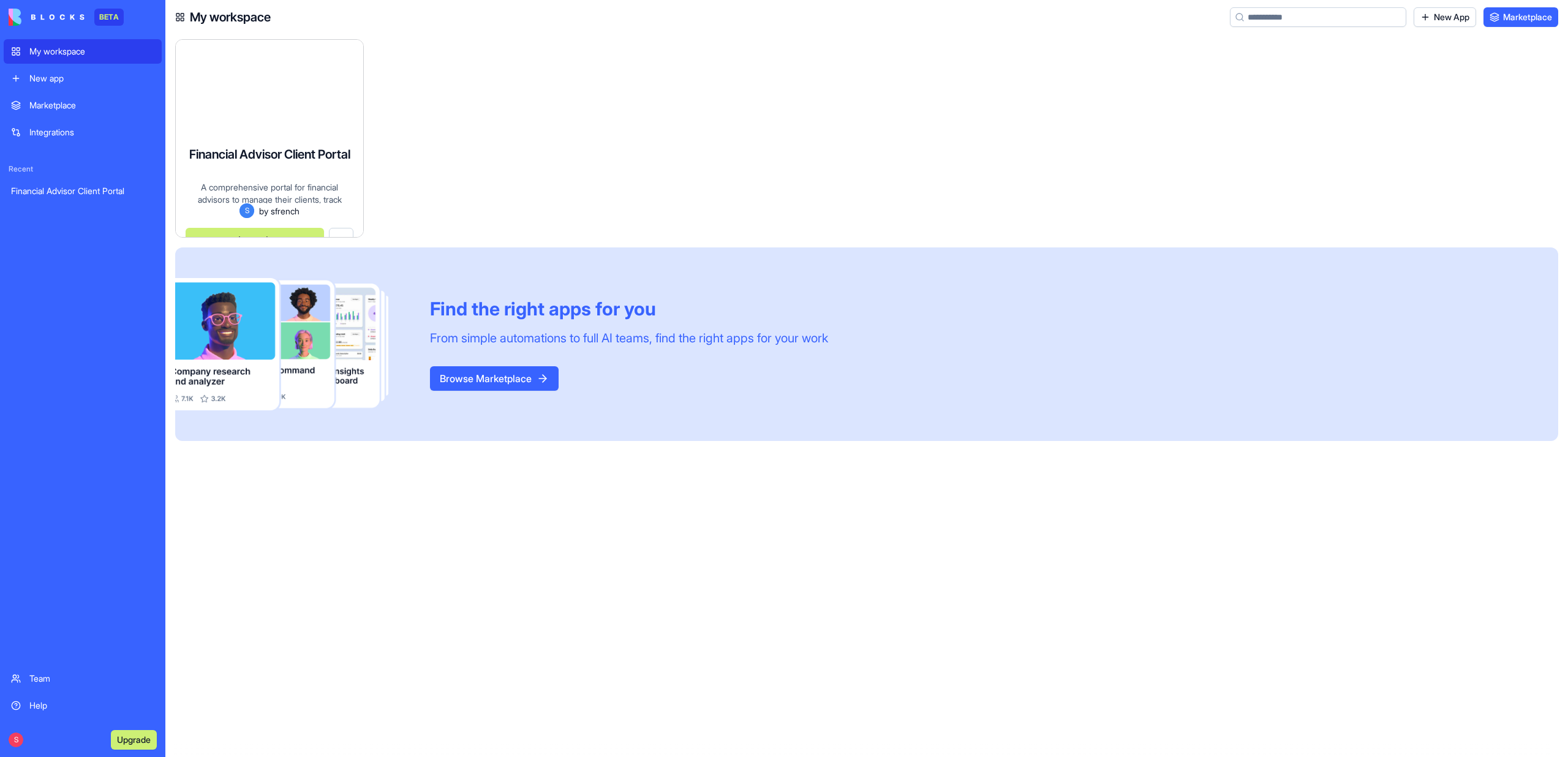
click at [260, 201] on div "Financial Advisor Client Portal A comprehensive portal for financial advisors t…" at bounding box center [270, 183] width 187 height 110
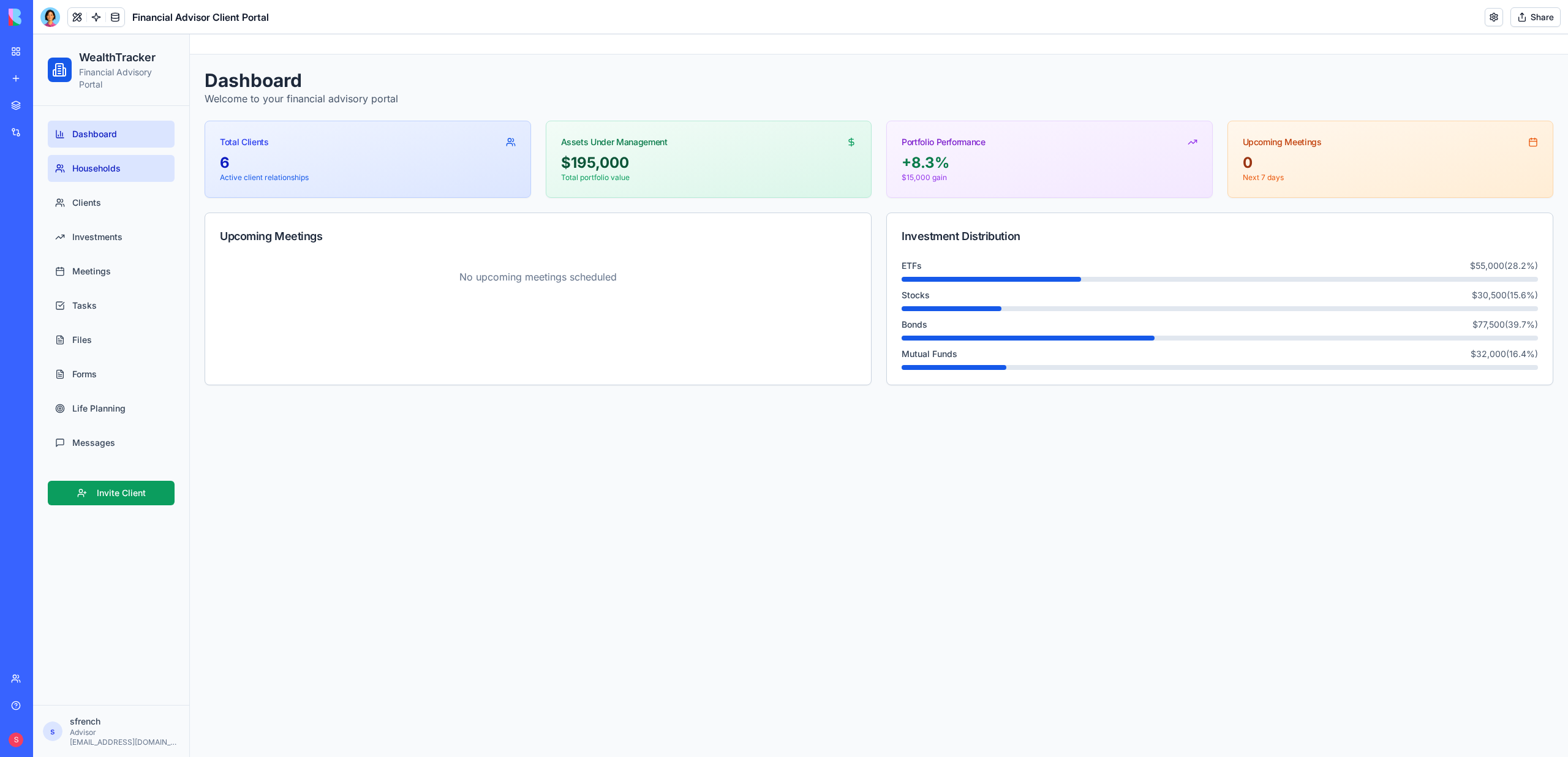
click at [117, 163] on span "Households" at bounding box center [96, 168] width 48 height 12
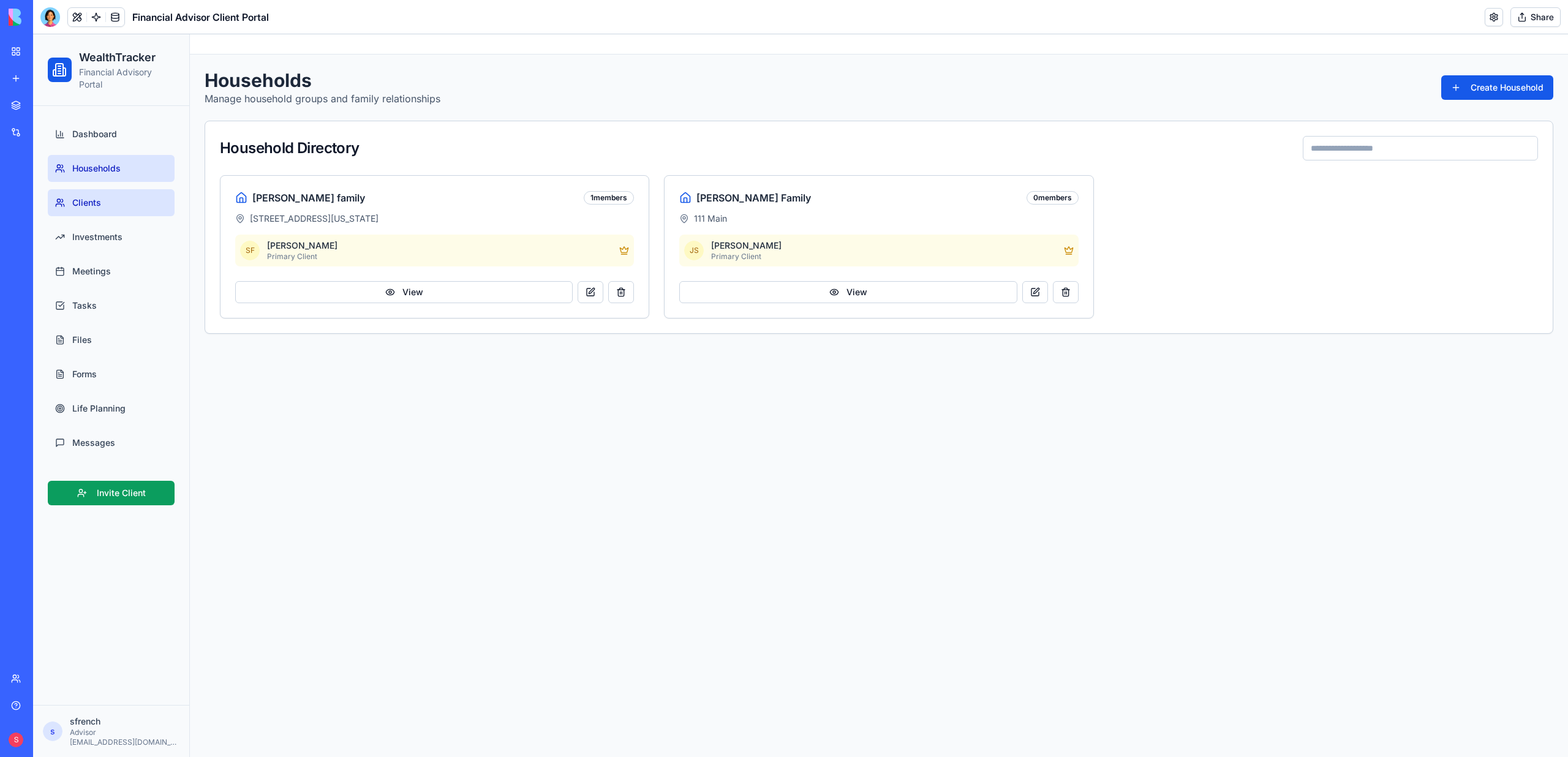
click at [105, 196] on link "Clients" at bounding box center [111, 203] width 127 height 27
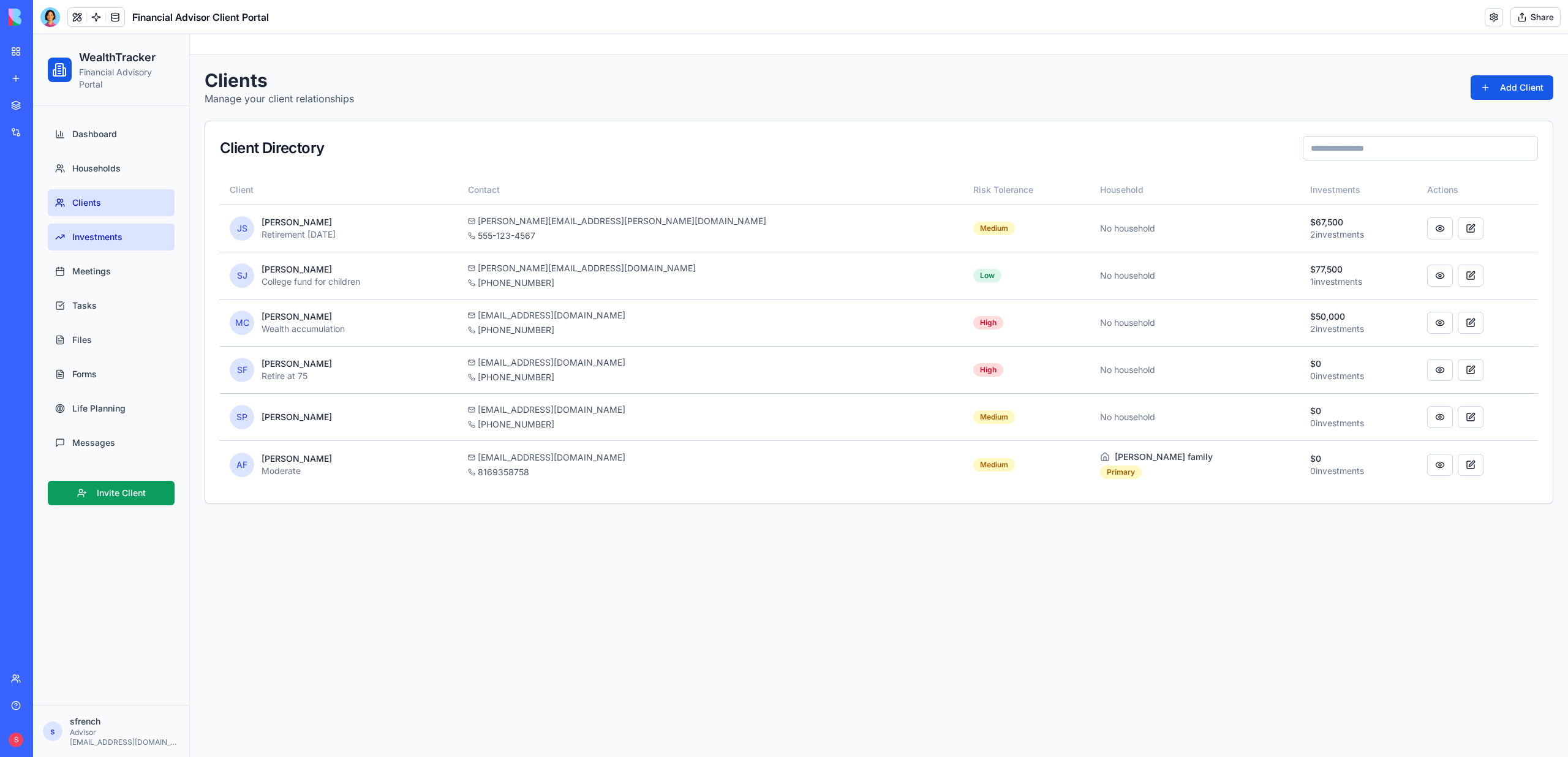
click at [103, 237] on span "Investments" at bounding box center [97, 237] width 50 height 12
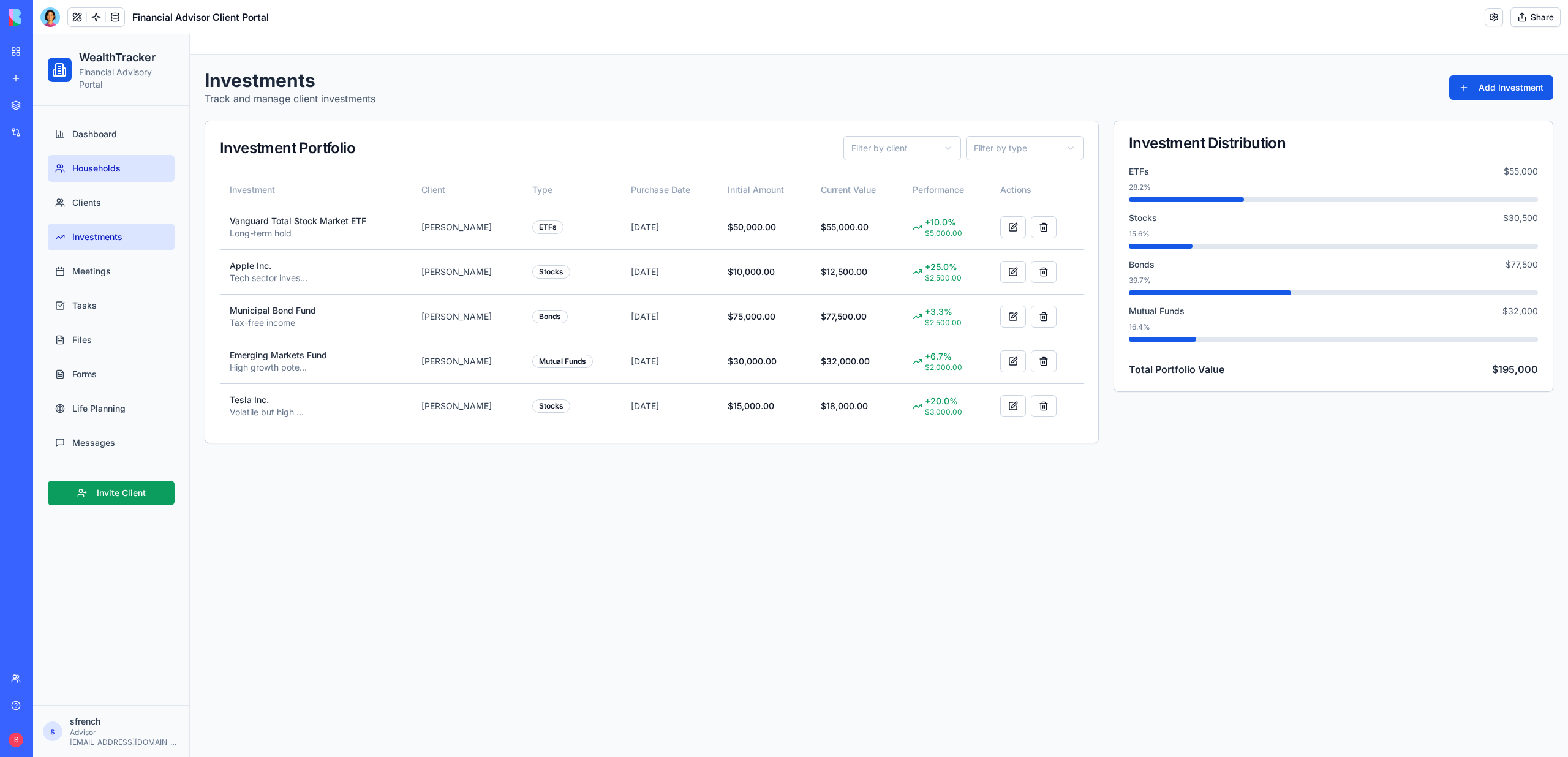
click at [99, 177] on link "Households" at bounding box center [111, 169] width 127 height 27
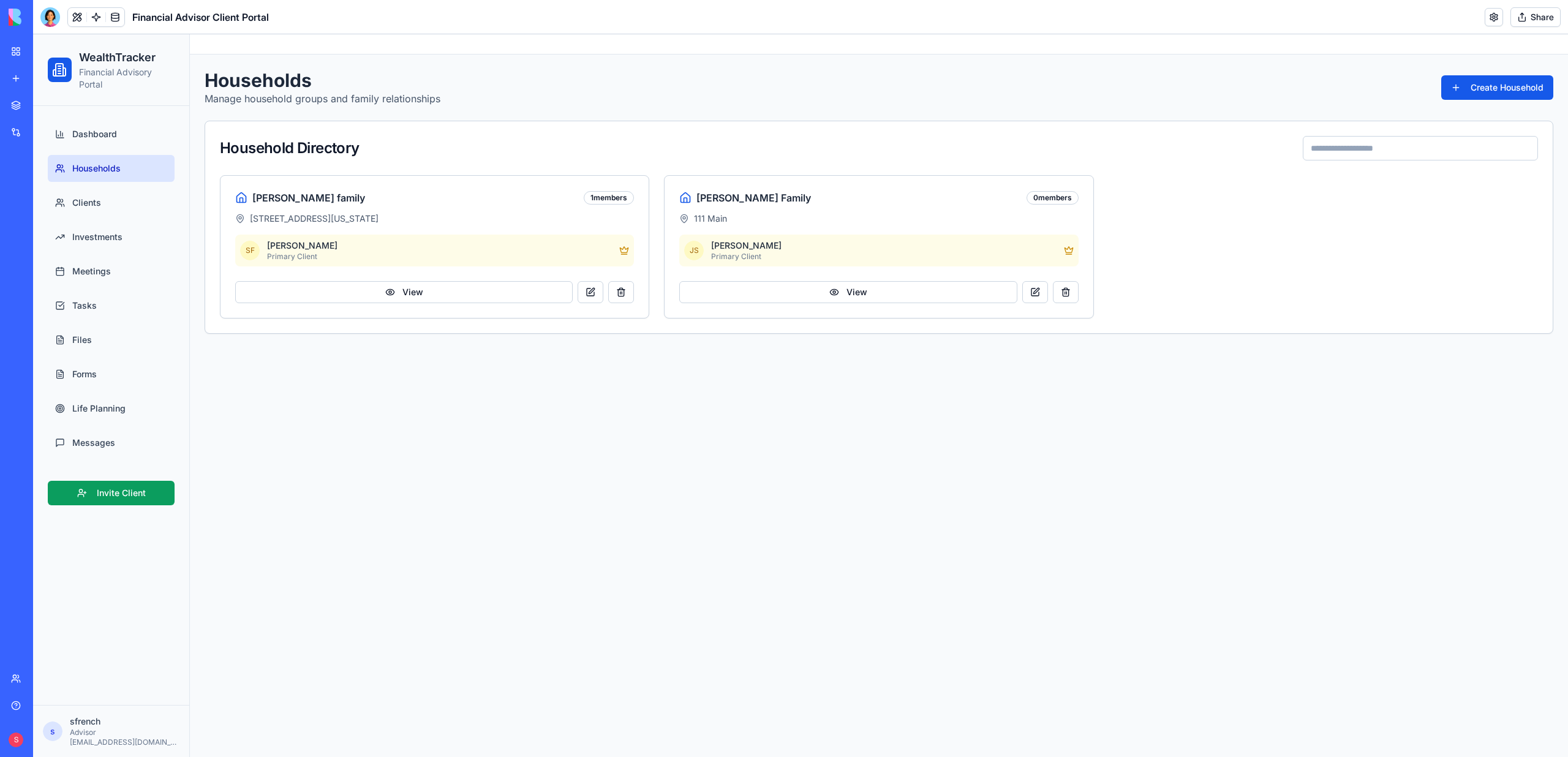
click at [105, 222] on ul "Dashboard Households Clients Investments Meetings Tasks Files Forms Life Planni…" at bounding box center [111, 288] width 127 height 335
click at [105, 227] on link "Investments" at bounding box center [111, 237] width 127 height 27
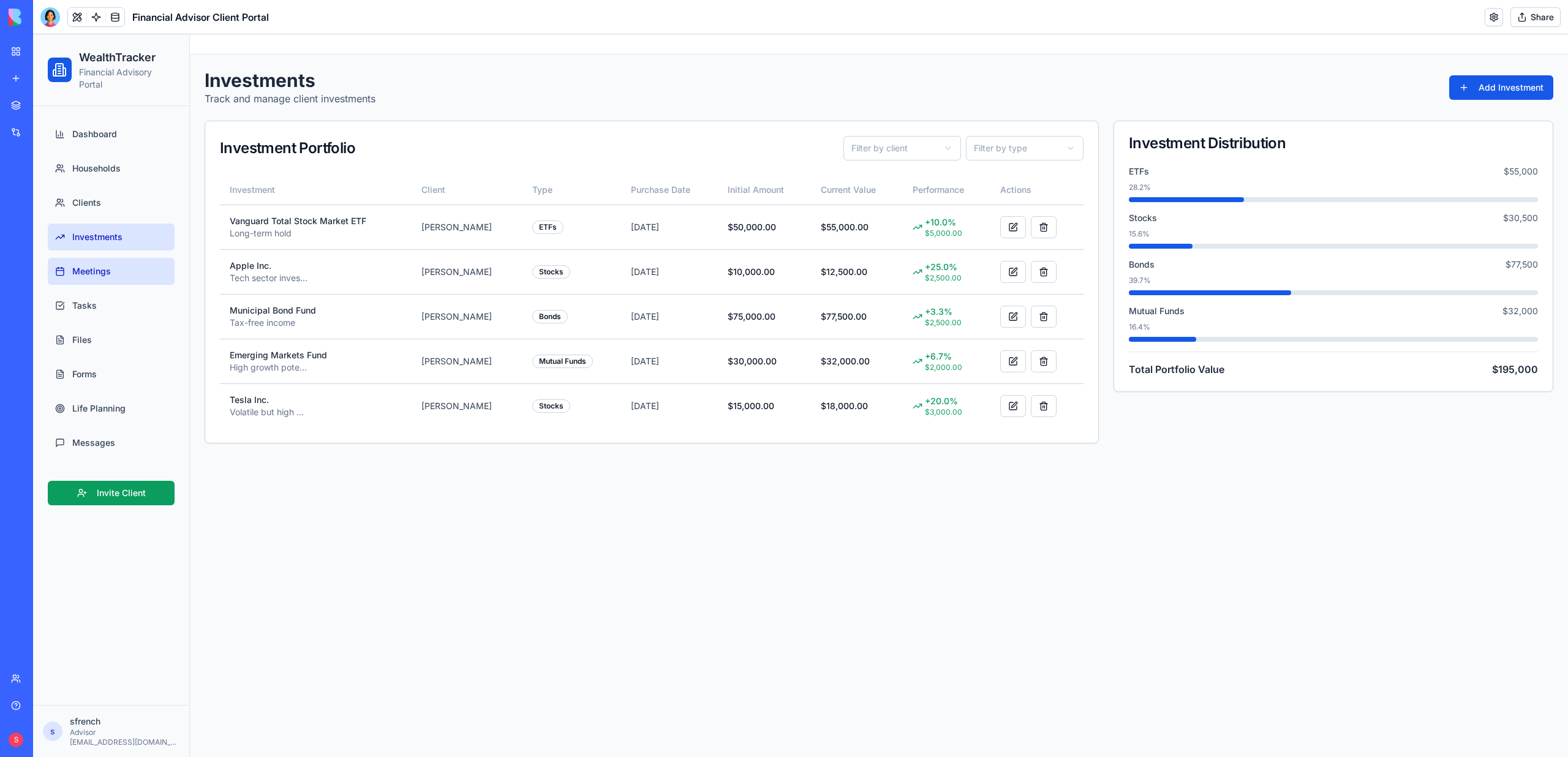
click at [91, 275] on span "Meetings" at bounding box center [91, 271] width 39 height 12
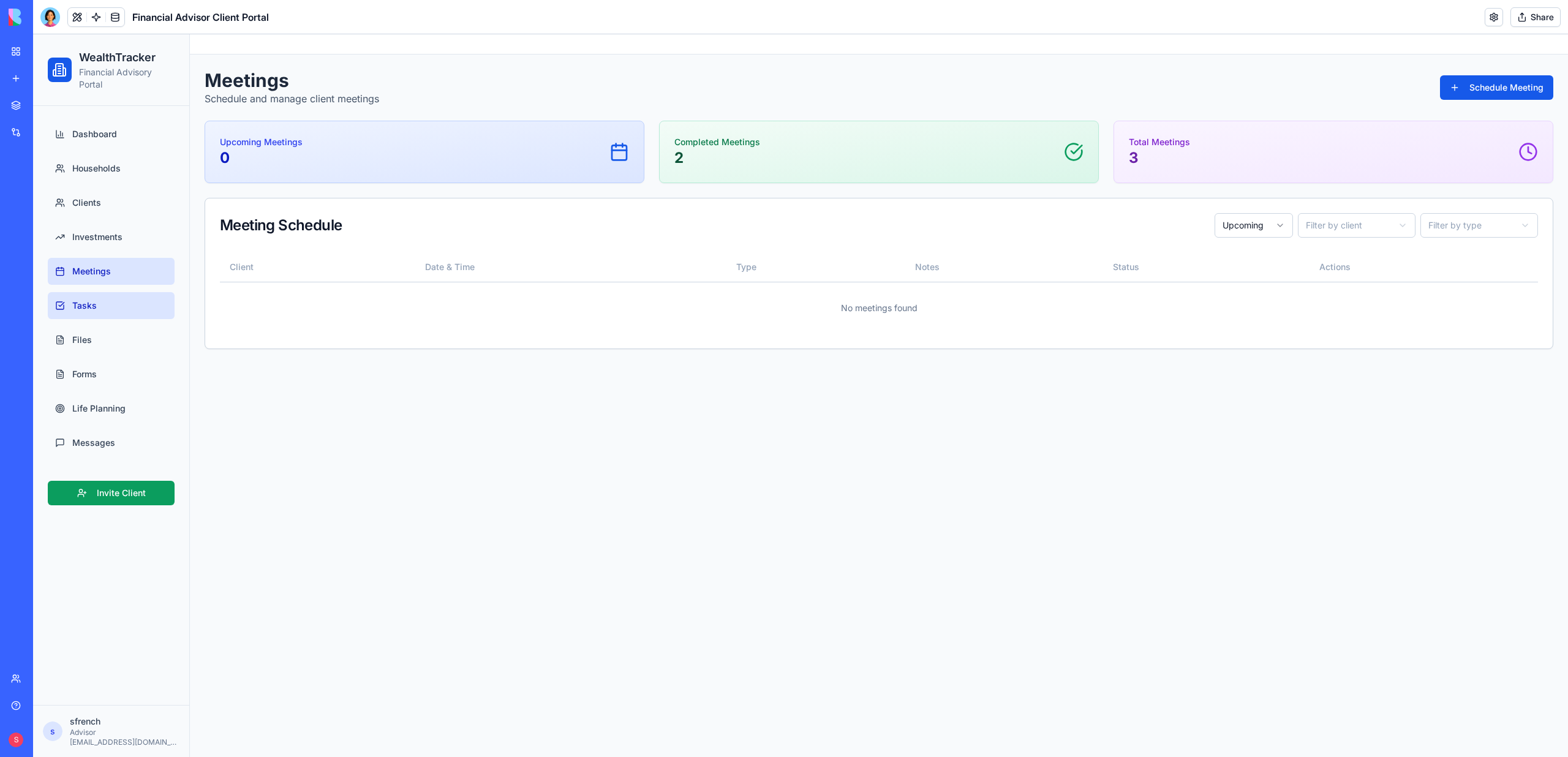
click at [80, 318] on link "Tasks" at bounding box center [111, 306] width 127 height 27
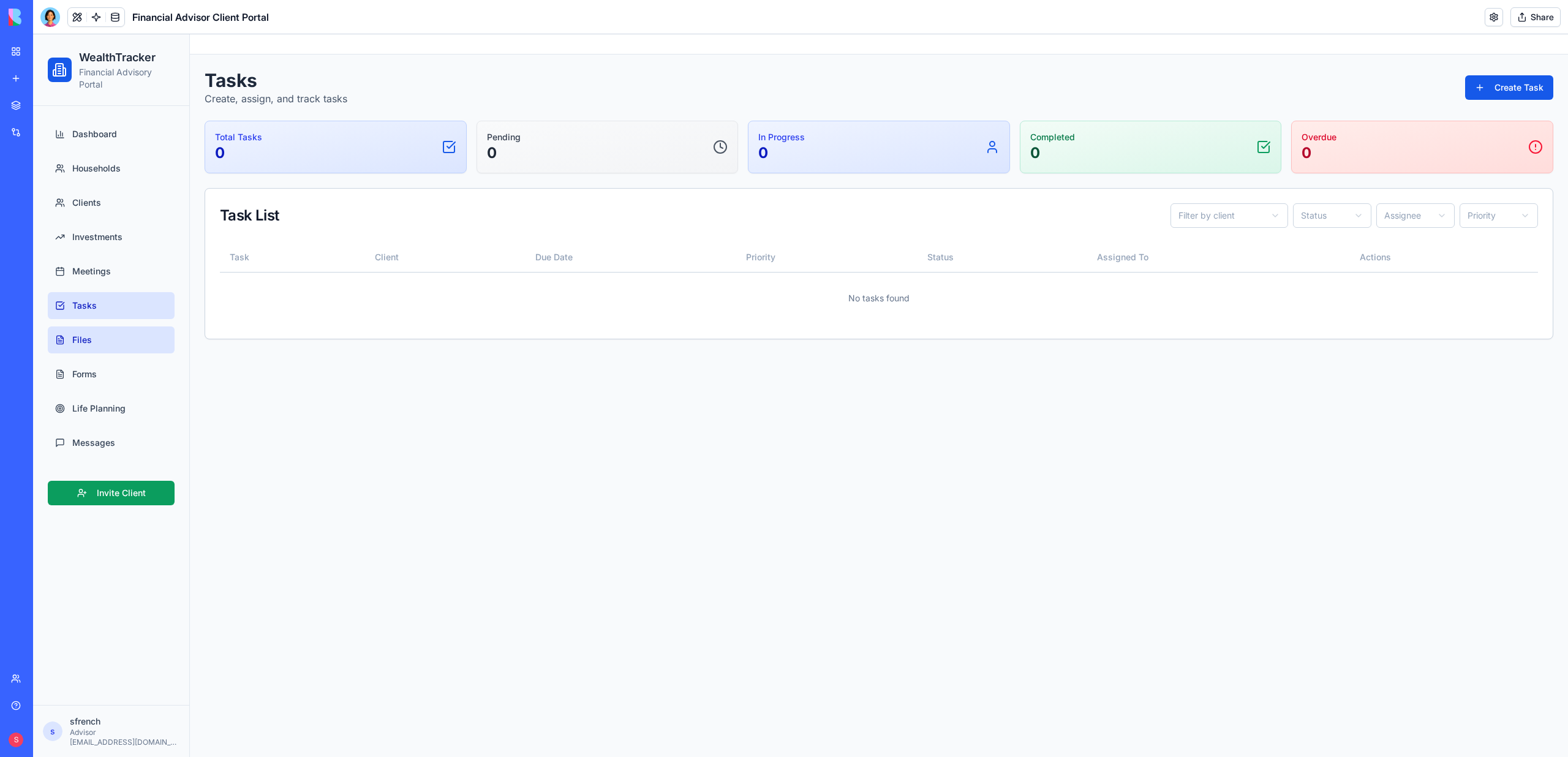
click at [81, 333] on link "Files" at bounding box center [111, 340] width 127 height 27
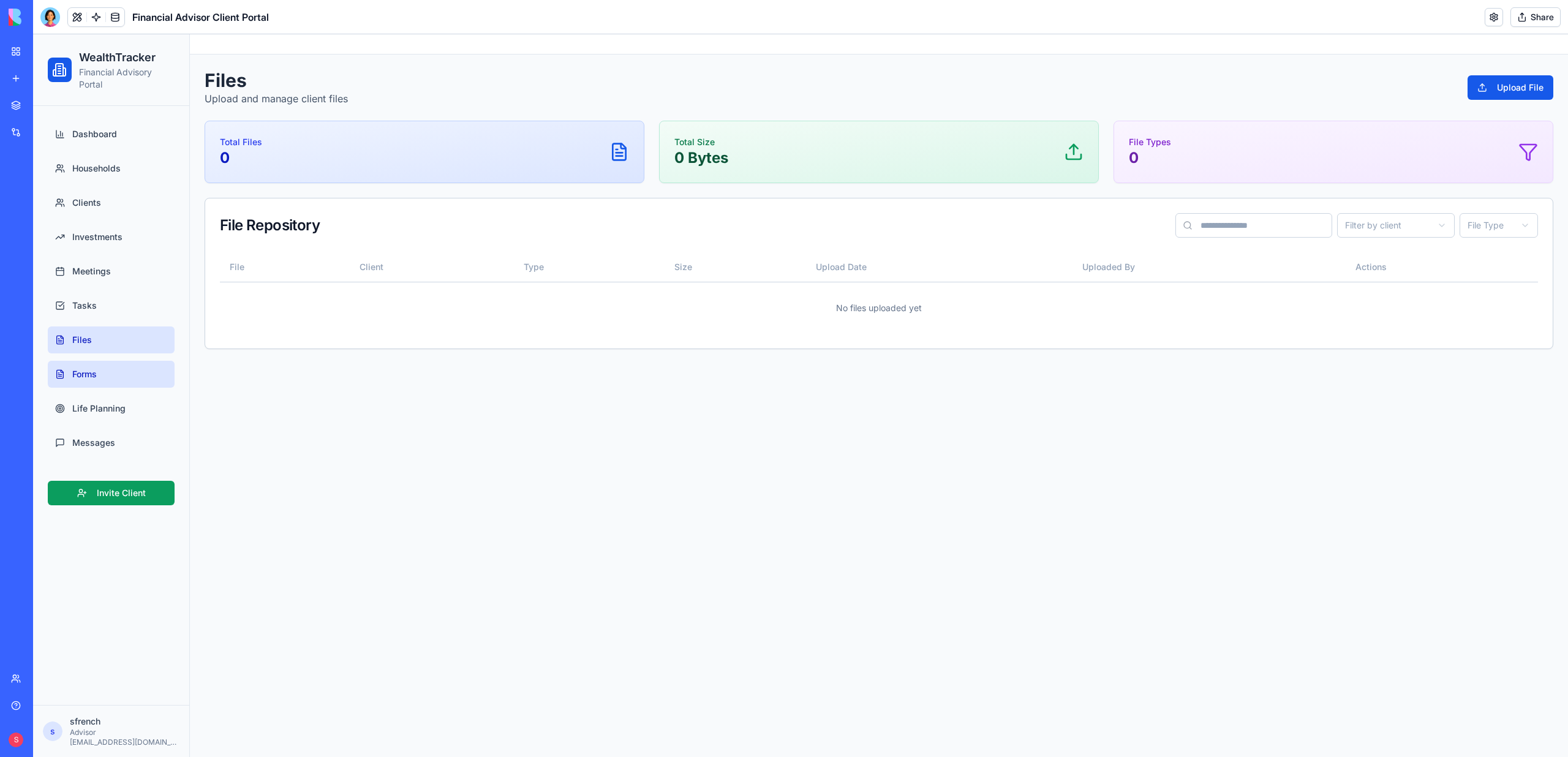
click at [85, 375] on span "Forms" at bounding box center [84, 374] width 25 height 12
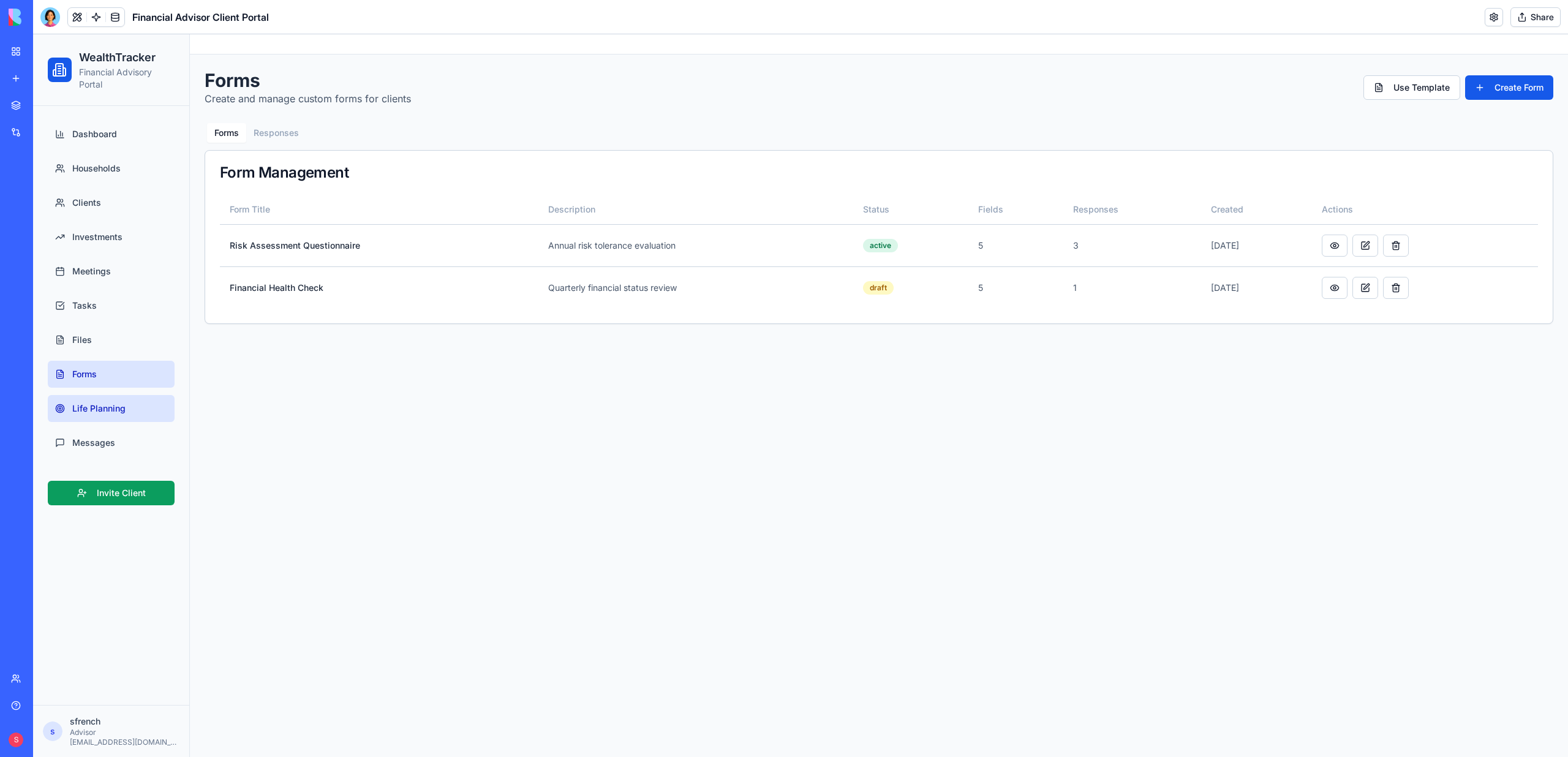
click at [88, 416] on link "Life Planning" at bounding box center [111, 408] width 127 height 27
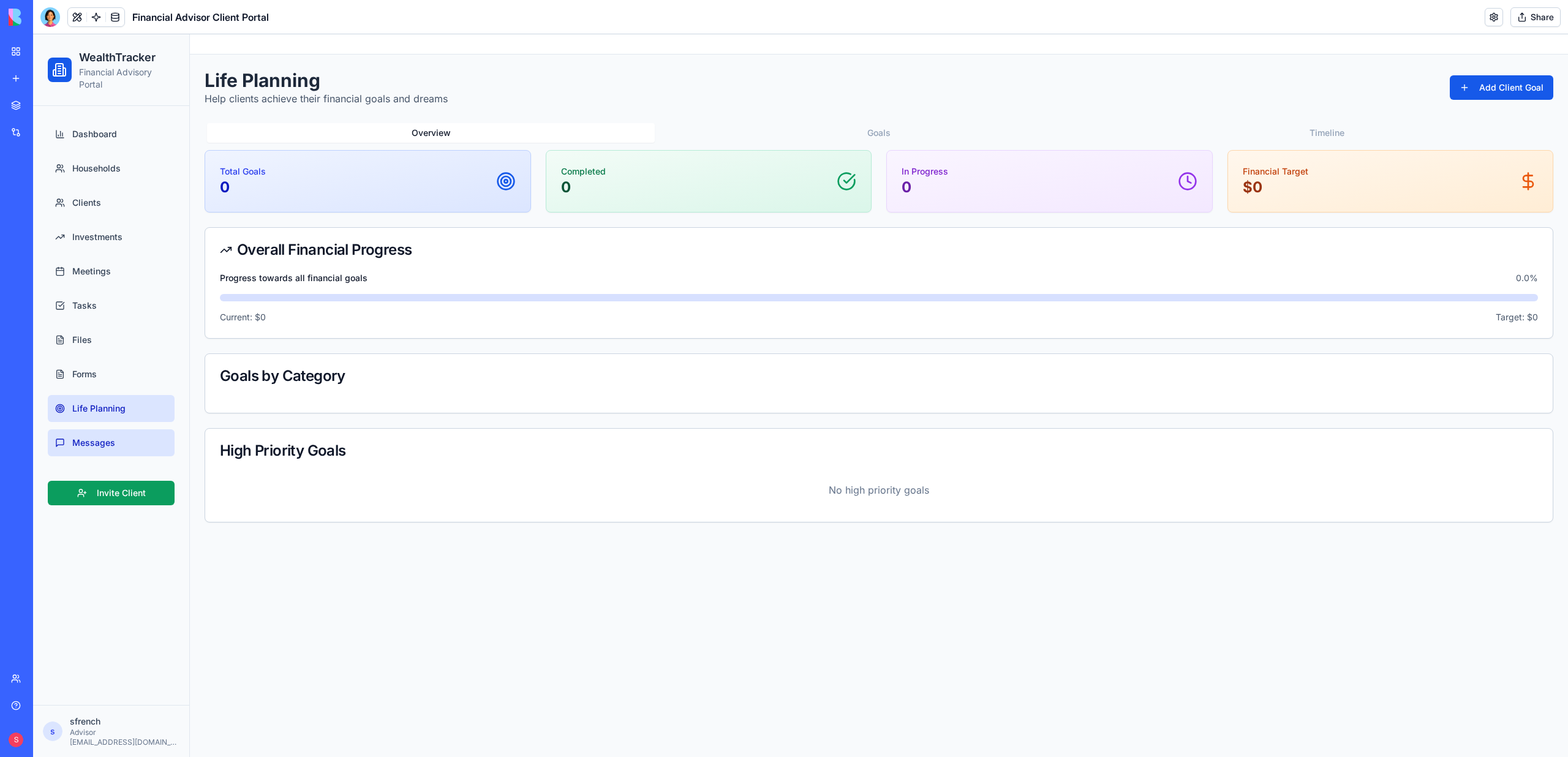
click at [90, 442] on span "Messages" at bounding box center [93, 442] width 43 height 12
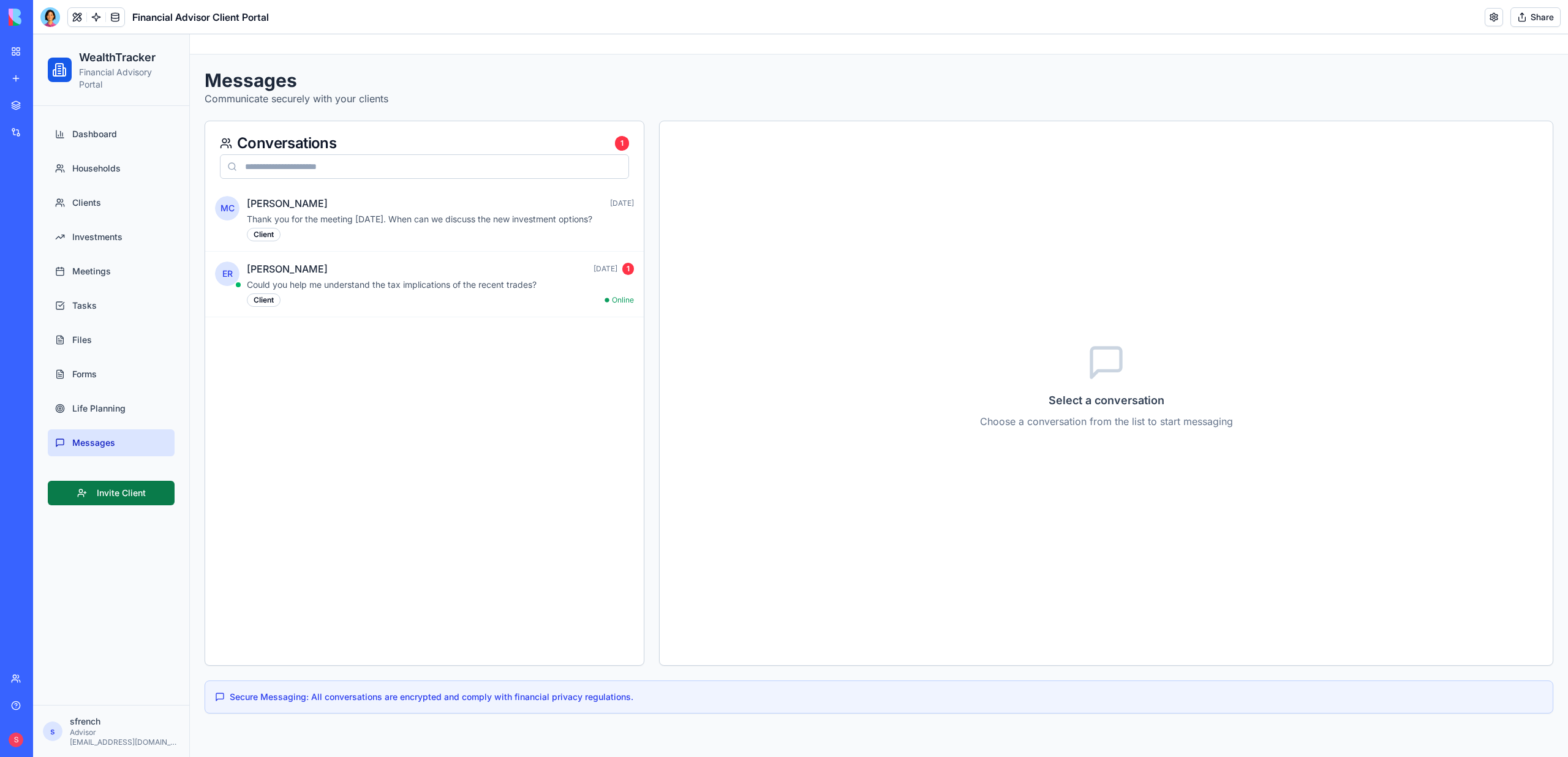
click at [103, 500] on button "Invite Client" at bounding box center [111, 494] width 127 height 25
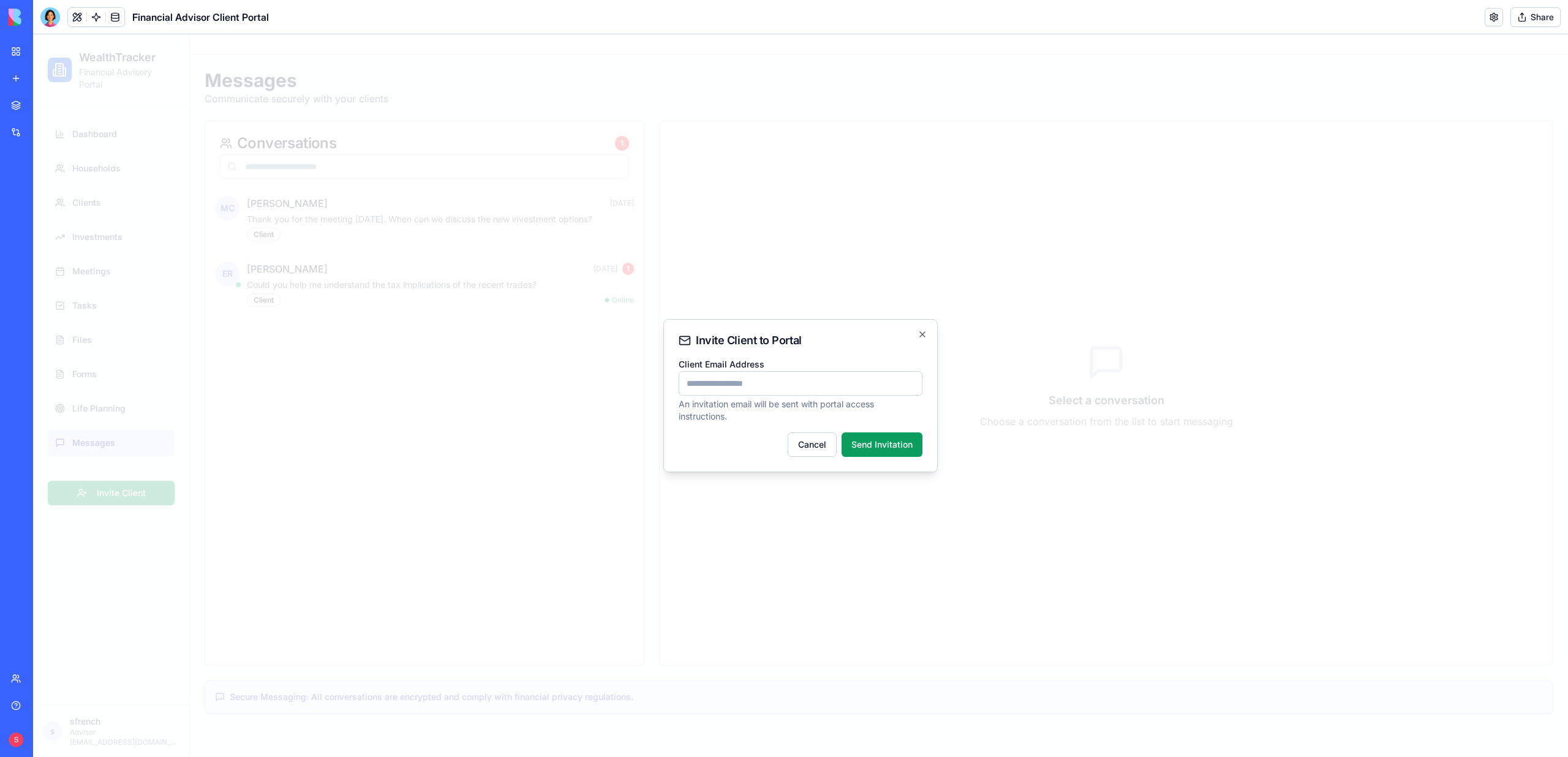
click at [397, 496] on div at bounding box center [800, 395] width 1535 height 723
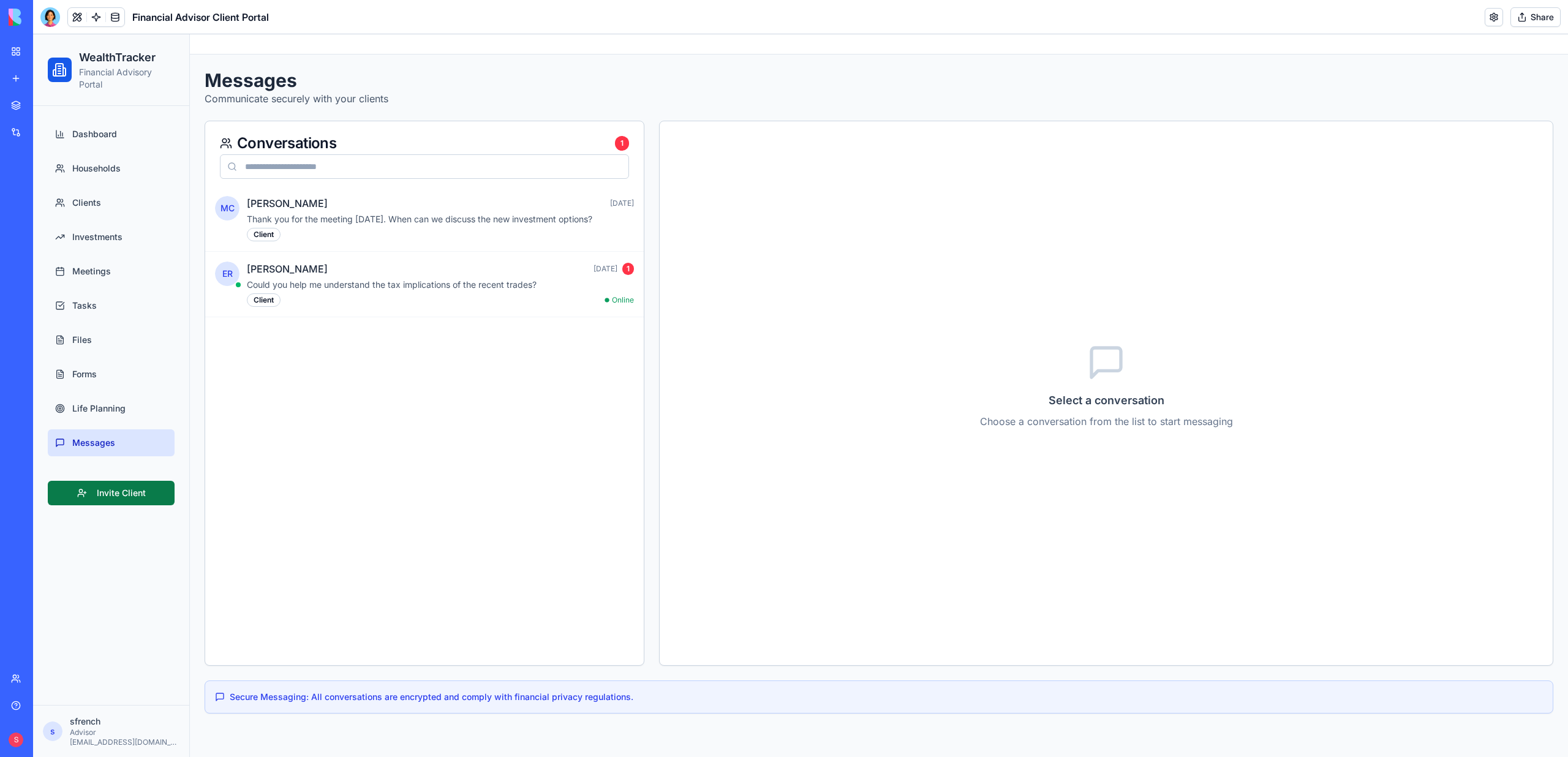
click at [110, 496] on button "Invite Client" at bounding box center [111, 494] width 127 height 25
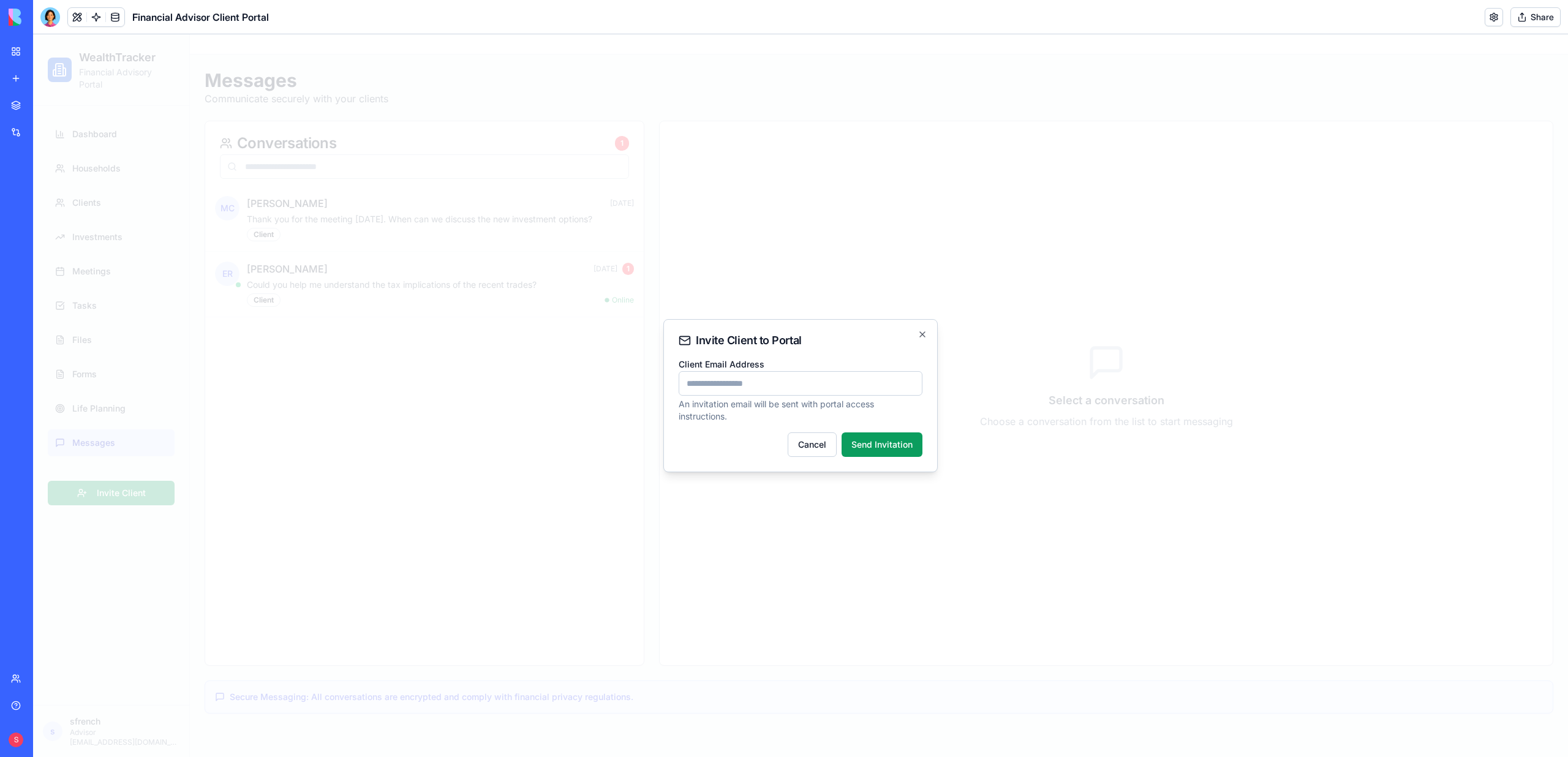
click at [489, 500] on div at bounding box center [800, 395] width 1535 height 723
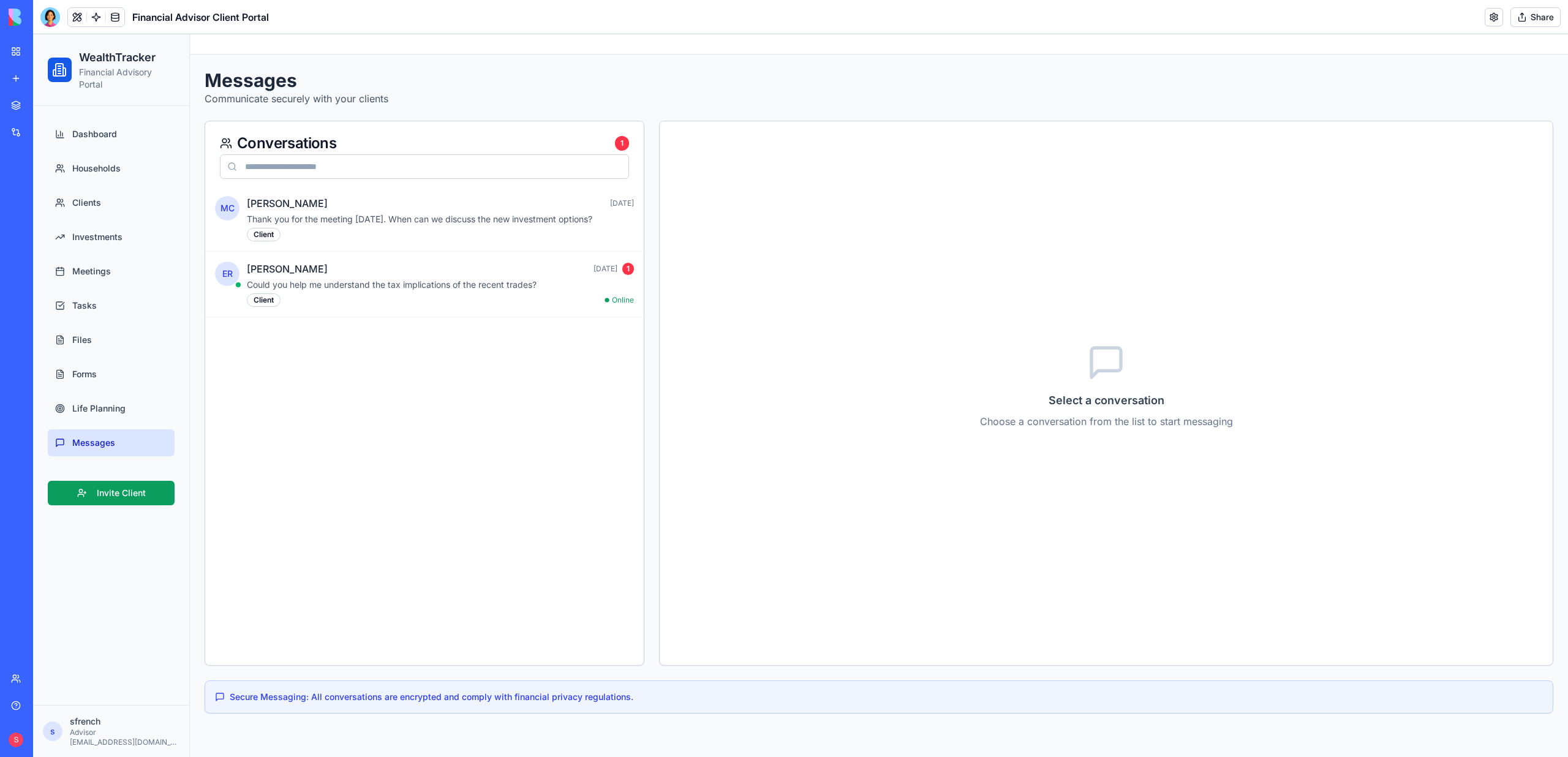
click at [47, 744] on div "s sfrench Advisor [EMAIL_ADDRESS][DOMAIN_NAME]" at bounding box center [111, 731] width 136 height 32
click at [49, 731] on span "s" at bounding box center [52, 731] width 20 height 20
click at [108, 747] on button "Upgrade" at bounding box center [84, 740] width 46 height 20
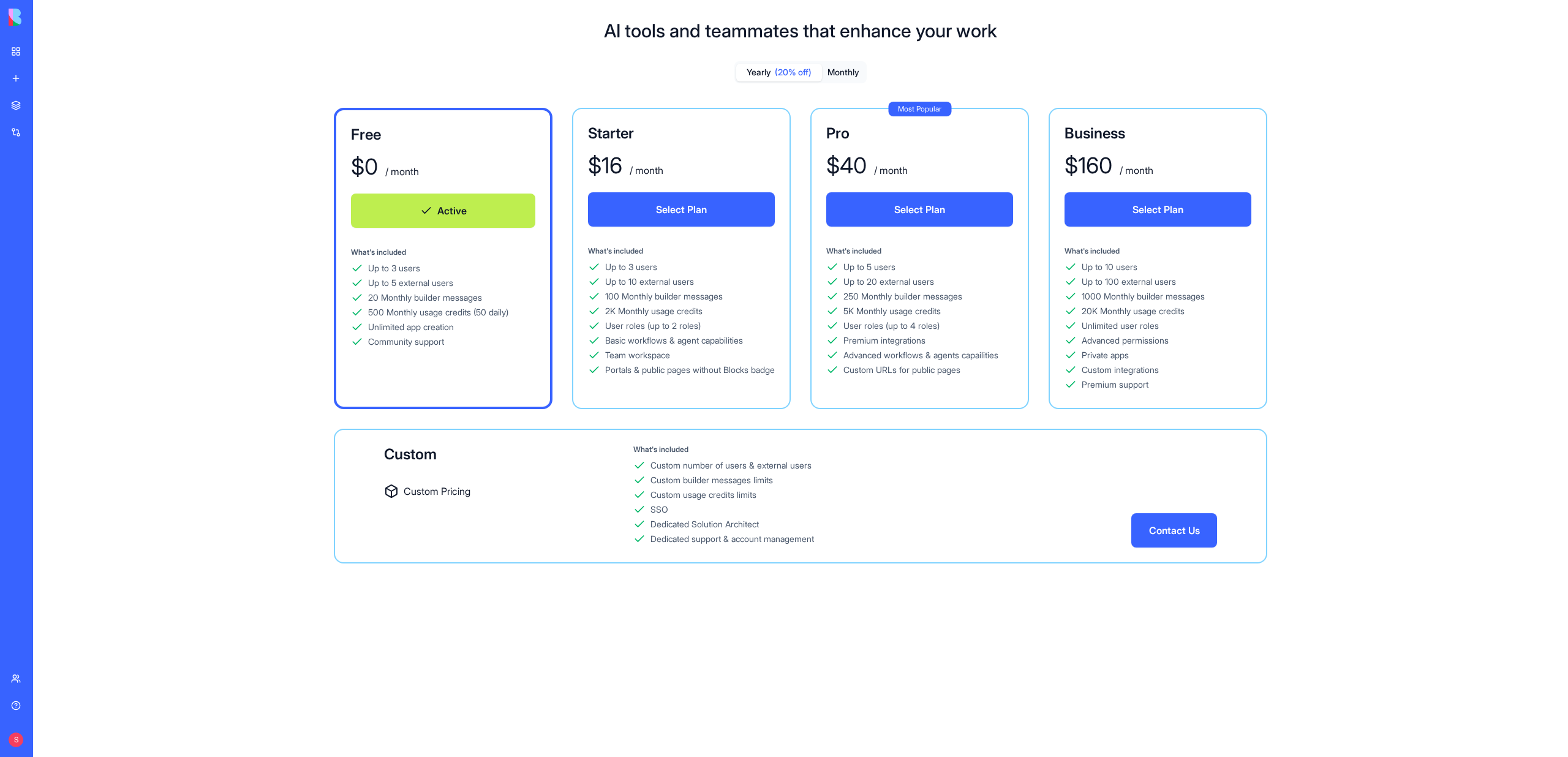
click at [842, 70] on button "Monthly" at bounding box center [843, 72] width 43 height 18
click at [808, 70] on span "(20% off)" at bounding box center [793, 72] width 37 height 12
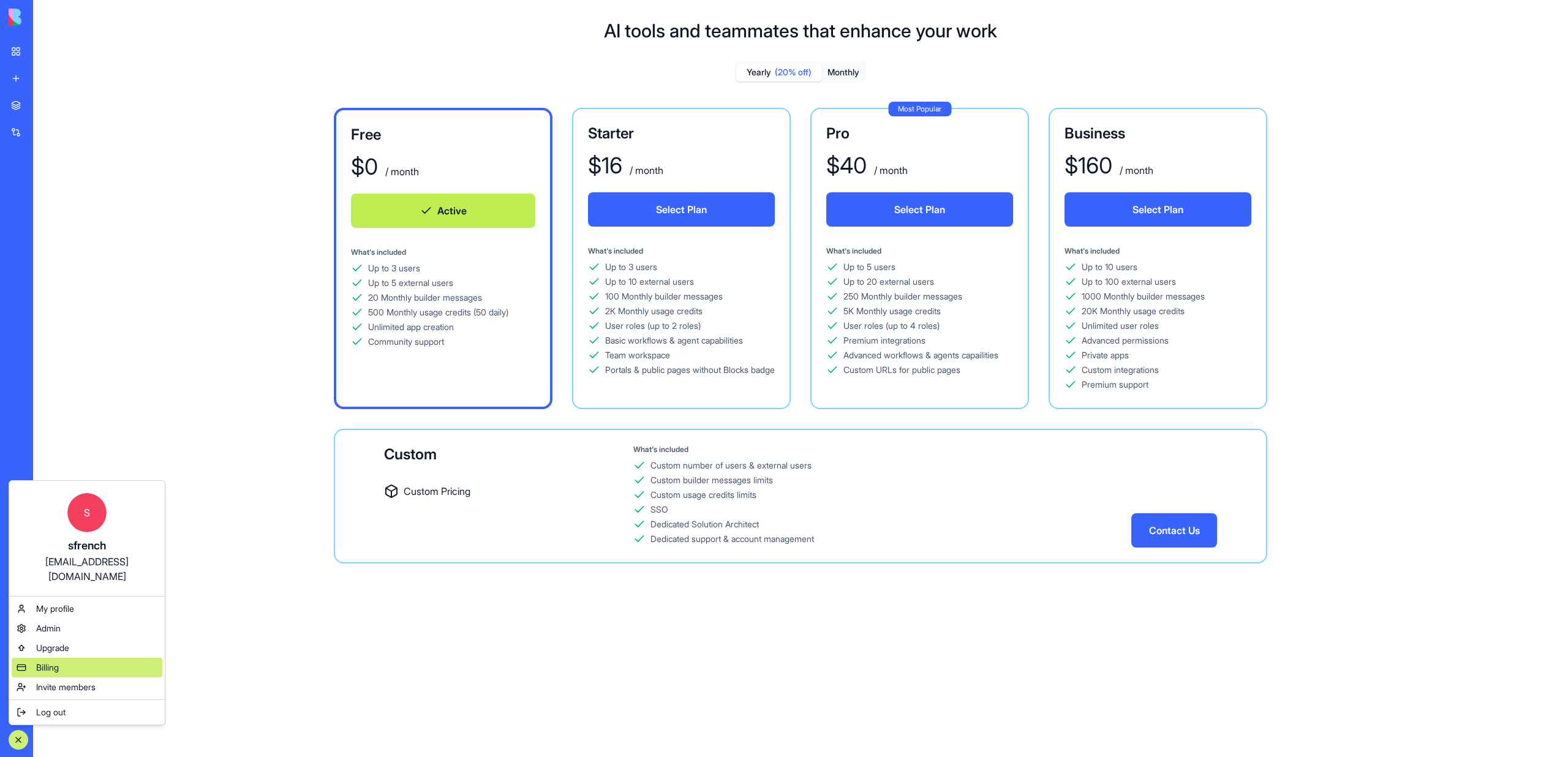
click at [74, 662] on div "Billing" at bounding box center [86, 668] width 151 height 20
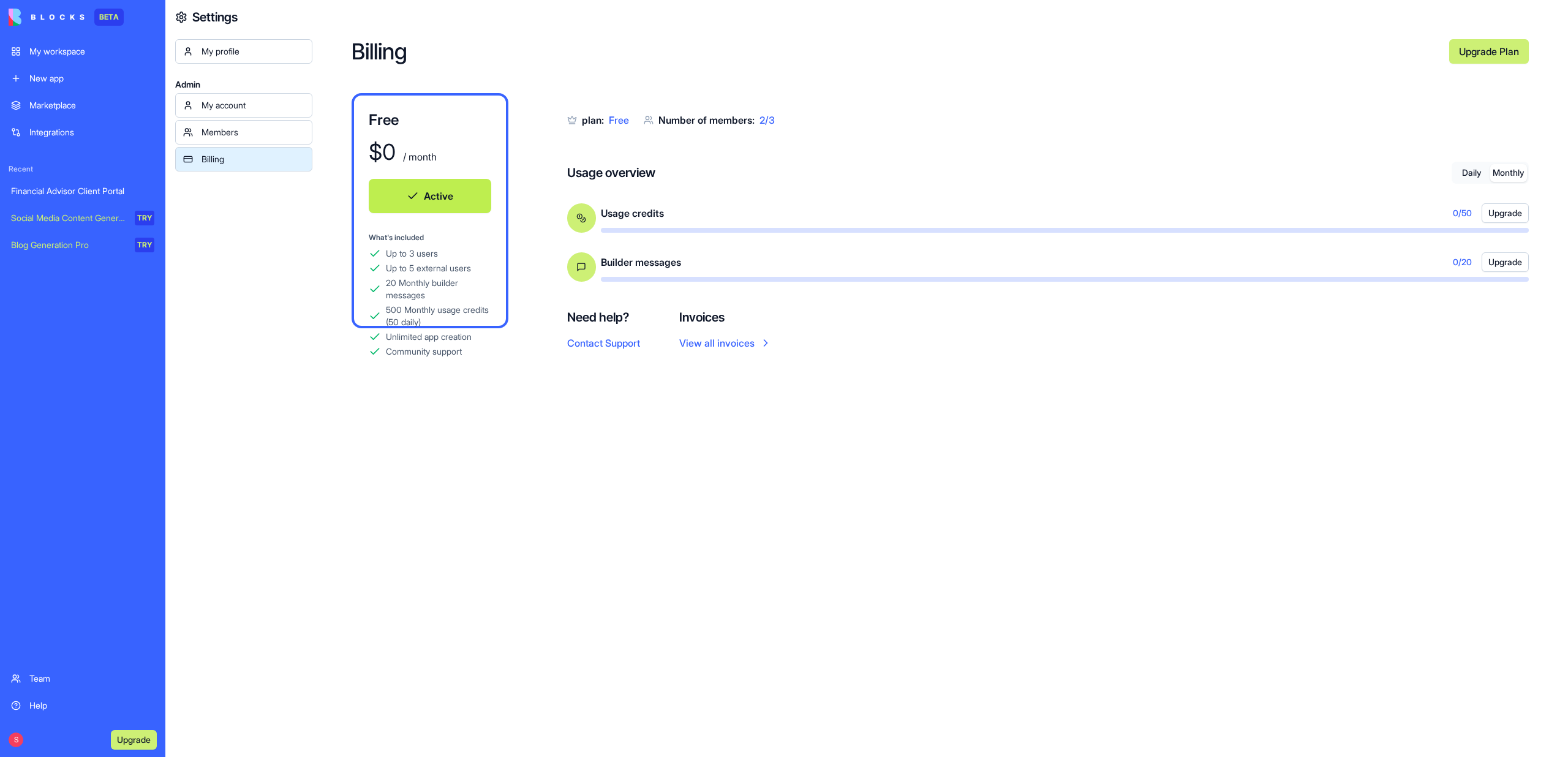
click at [1505, 171] on button "Monthly" at bounding box center [1508, 172] width 37 height 18
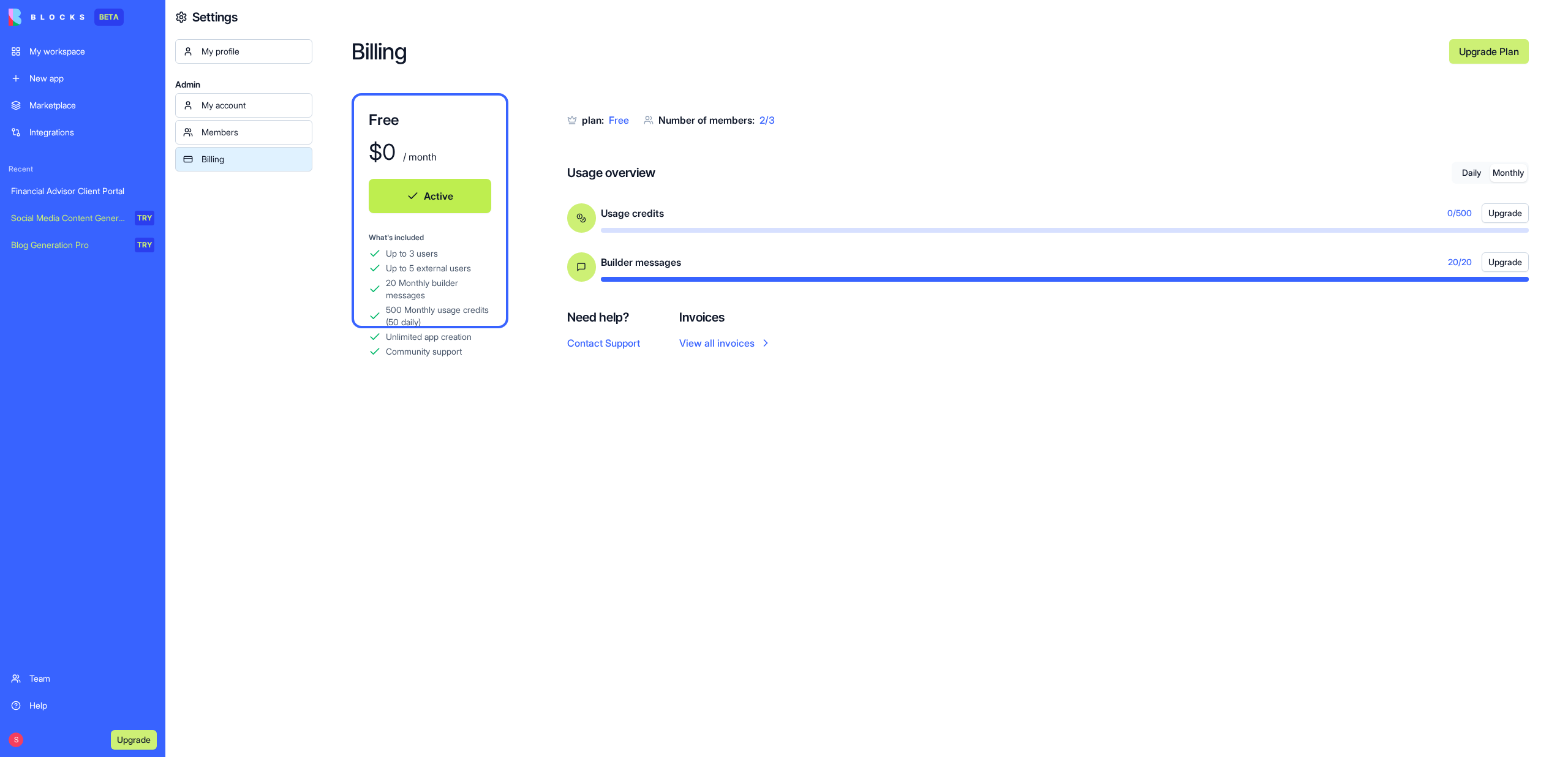
click at [1471, 176] on button "Daily" at bounding box center [1471, 172] width 37 height 18
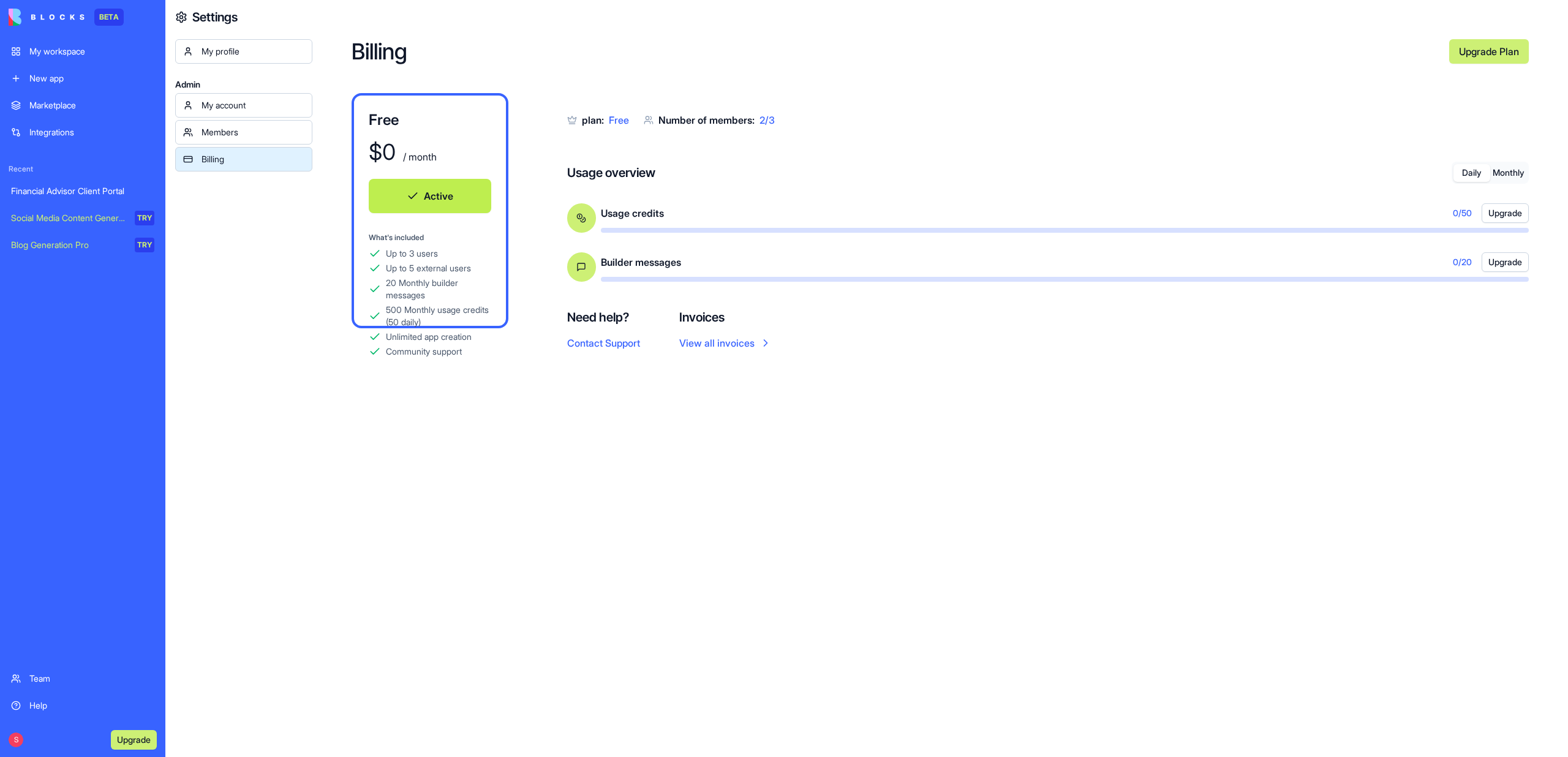
click at [1497, 175] on button "Monthly" at bounding box center [1508, 172] width 37 height 18
